Goal: Task Accomplishment & Management: Manage account settings

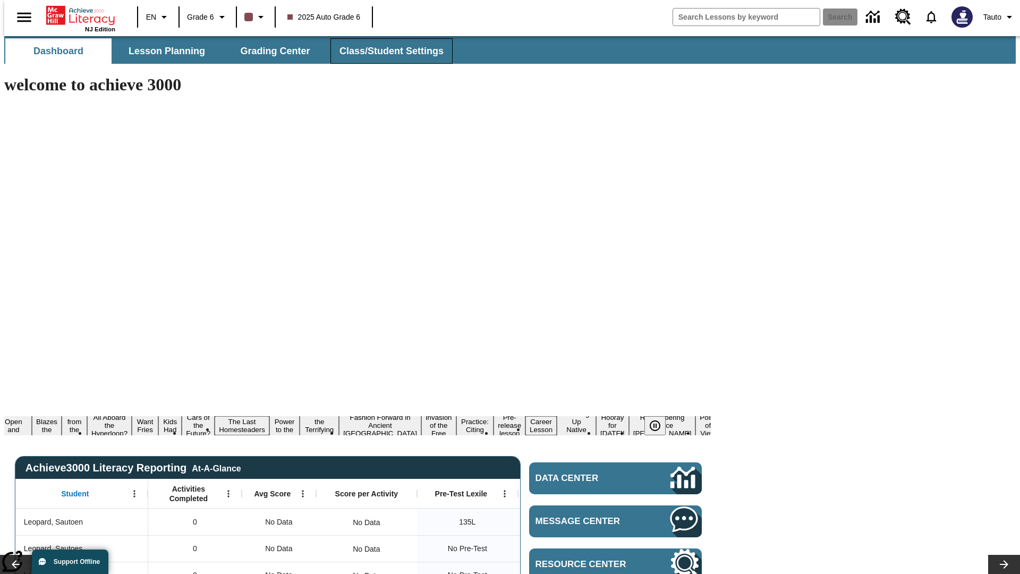
click at [386, 51] on span "Class/Student Settings" at bounding box center [391, 51] width 104 height 12
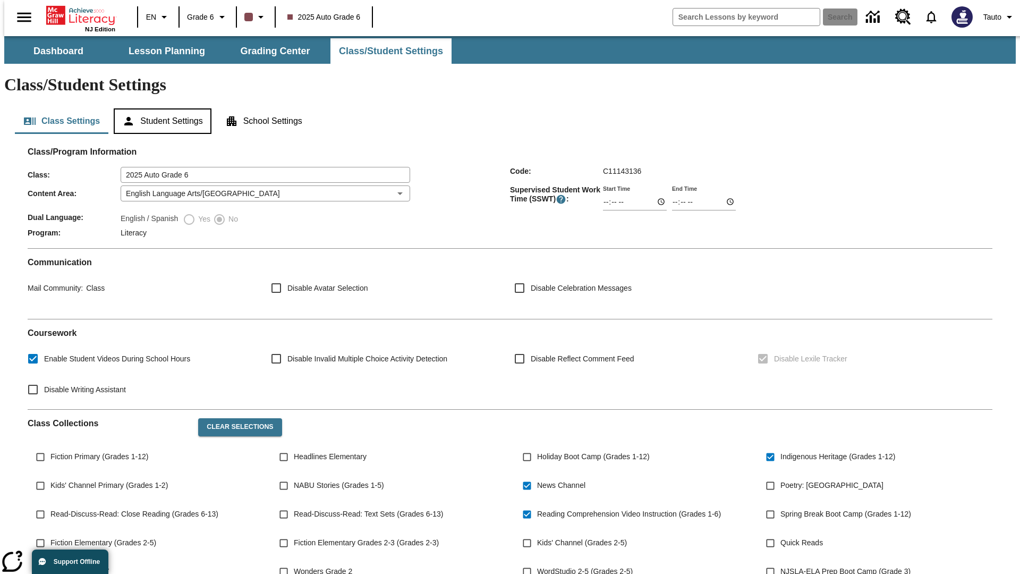
click at [160, 108] on button "Student Settings" at bounding box center [162, 120] width 97 height 25
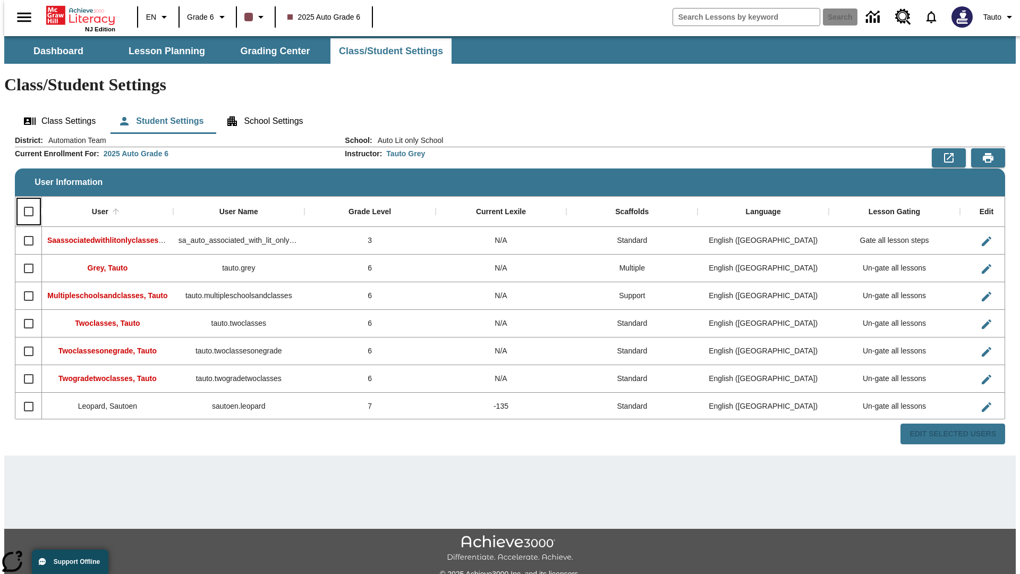
click at [24, 200] on input "Select all rows" at bounding box center [29, 211] width 22 height 22
checkbox input "true"
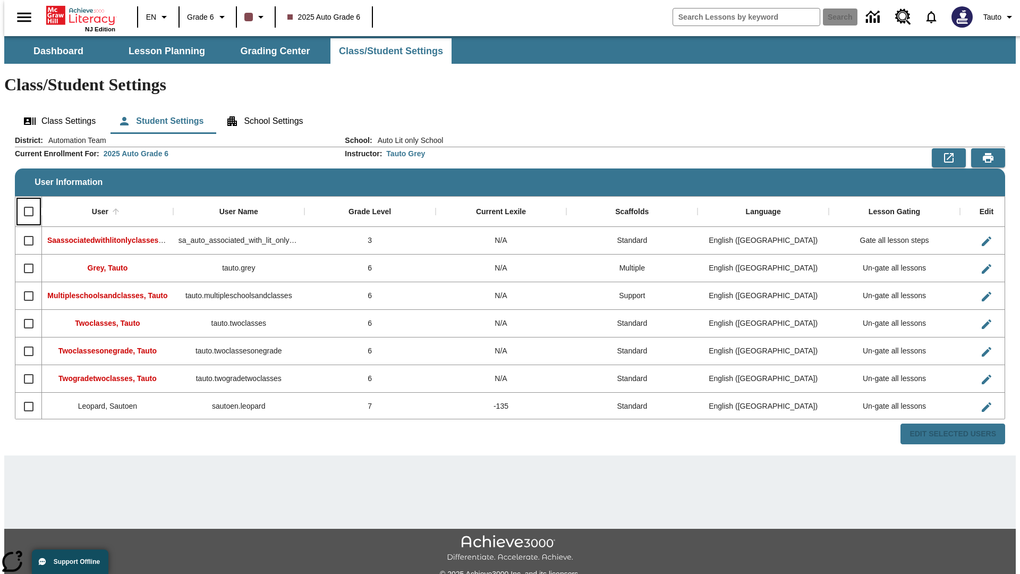
checkbox input "true"
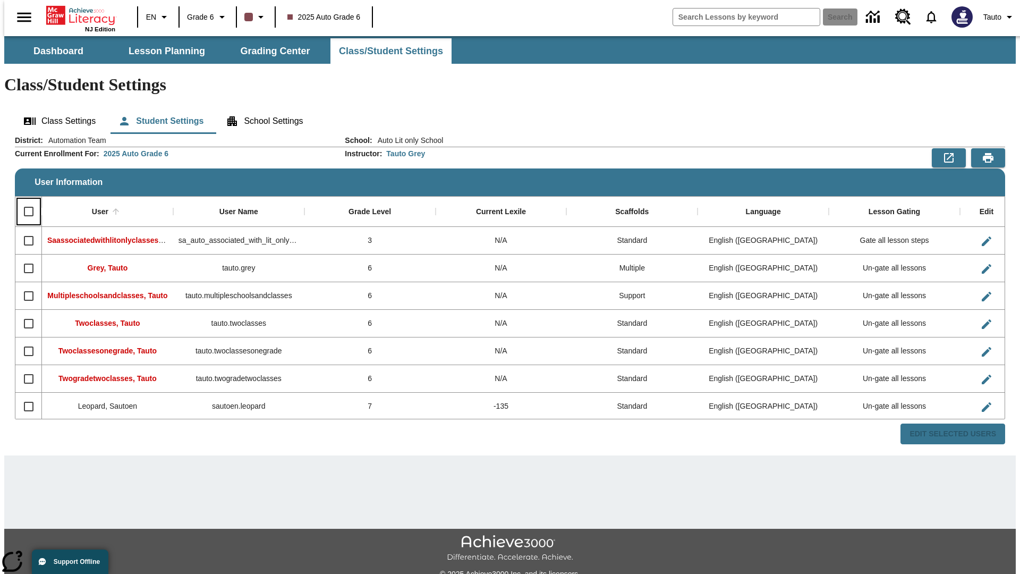
checkbox input "true"
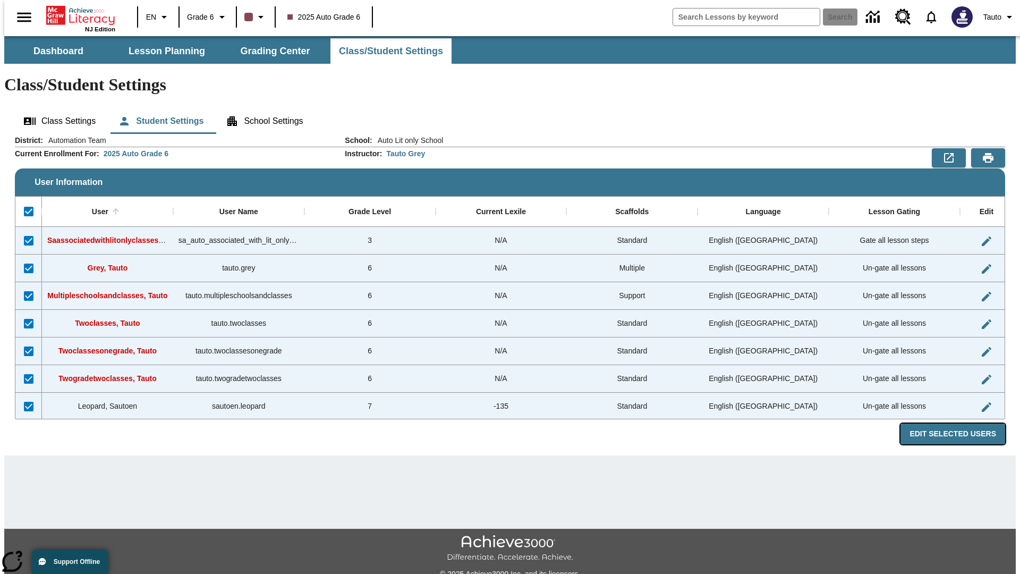
click at [961, 423] on button "Edit Selected Users" at bounding box center [952, 433] width 105 height 21
